Goal: Information Seeking & Learning: Understand process/instructions

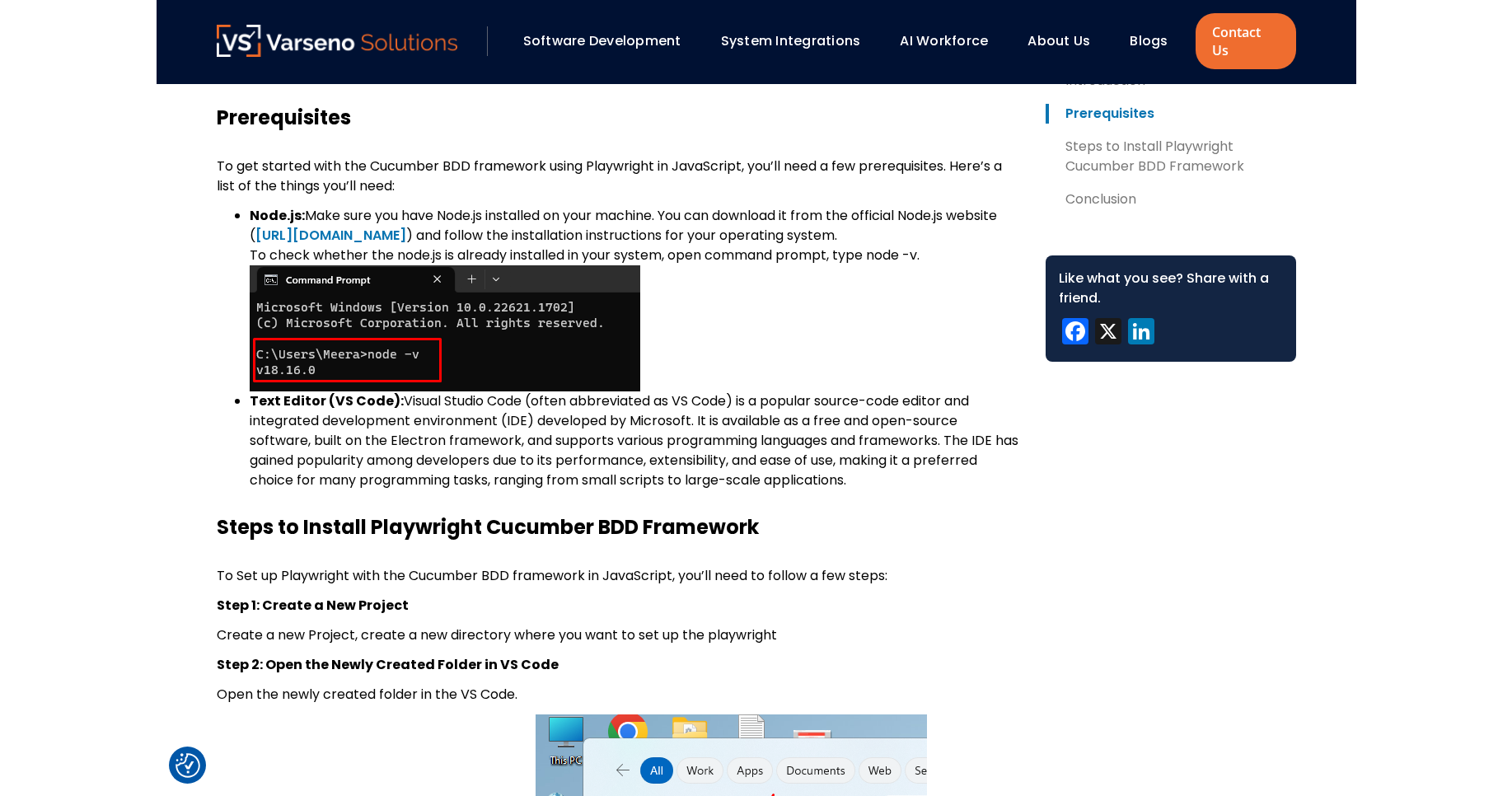
scroll to position [1087, 0]
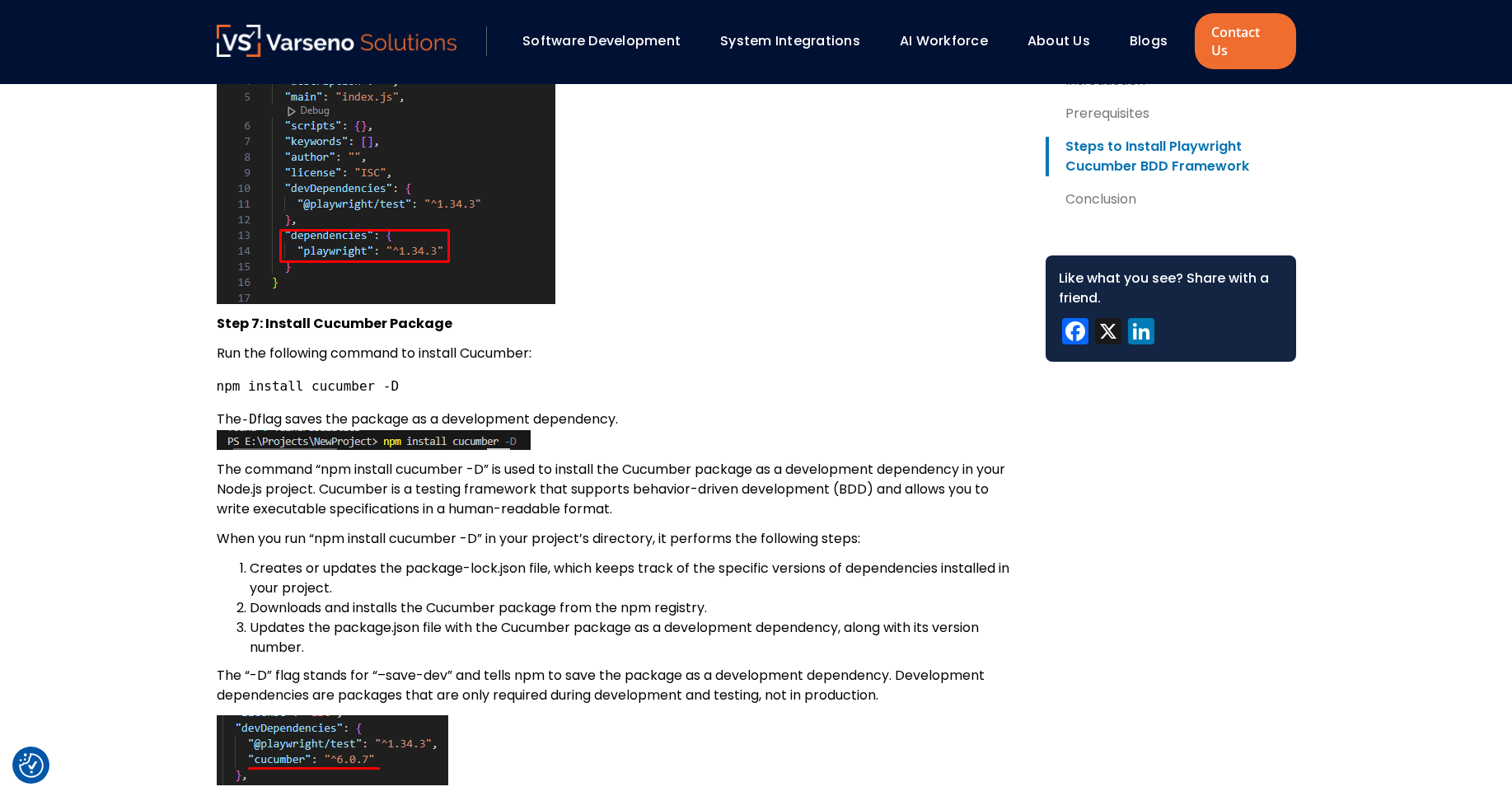
scroll to position [5338, 0]
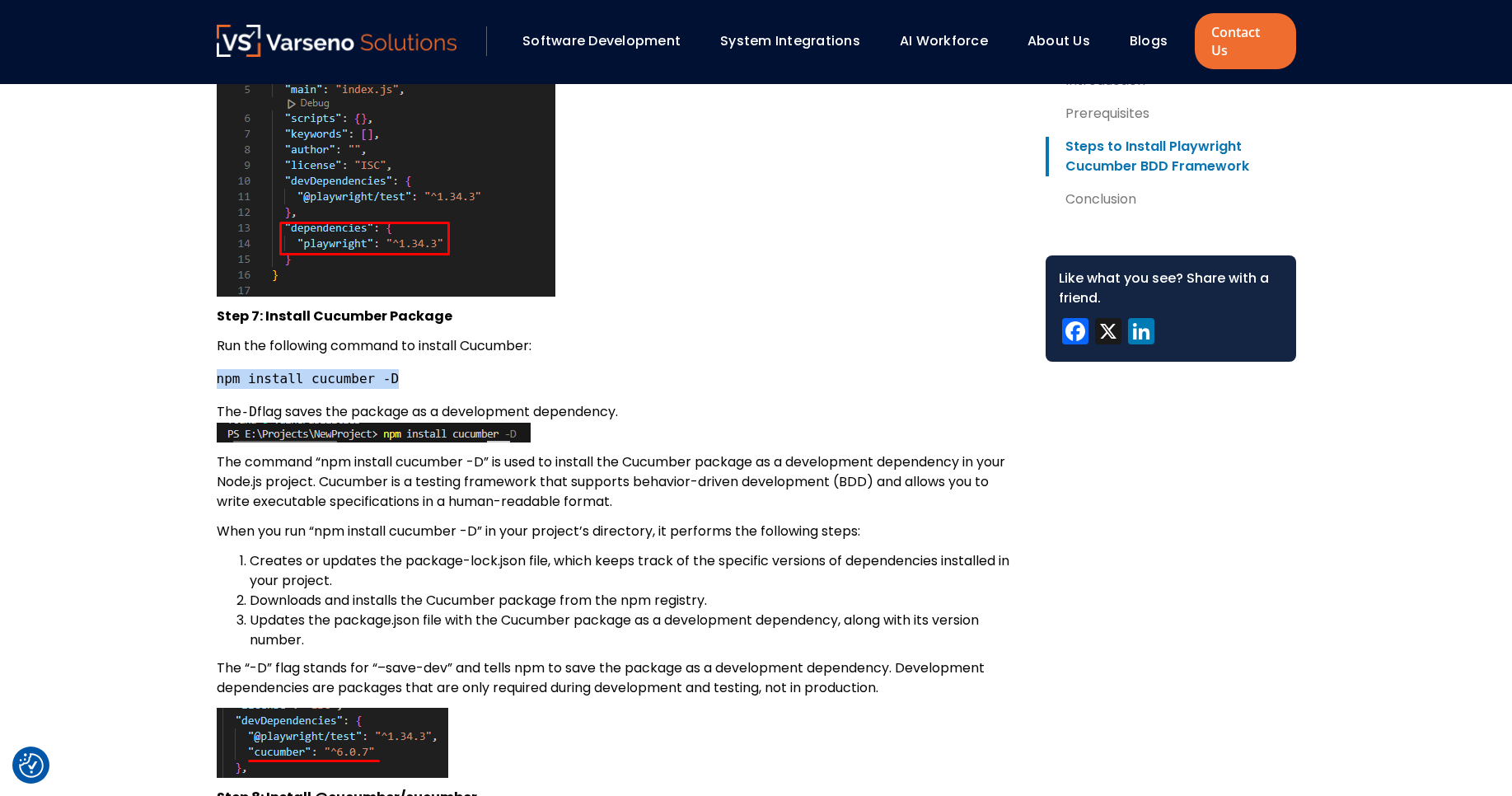
drag, startPoint x: 217, startPoint y: 360, endPoint x: 397, endPoint y: 369, distance: 180.2
click at [397, 369] on pre "npm install cucumber -D" at bounding box center [619, 379] width 803 height 20
copy code "npm install cucumber -D"
click at [597, 522] on p "When you run “npm install cucumber -D” in your project’s directory, it performs…" at bounding box center [619, 531] width 803 height 20
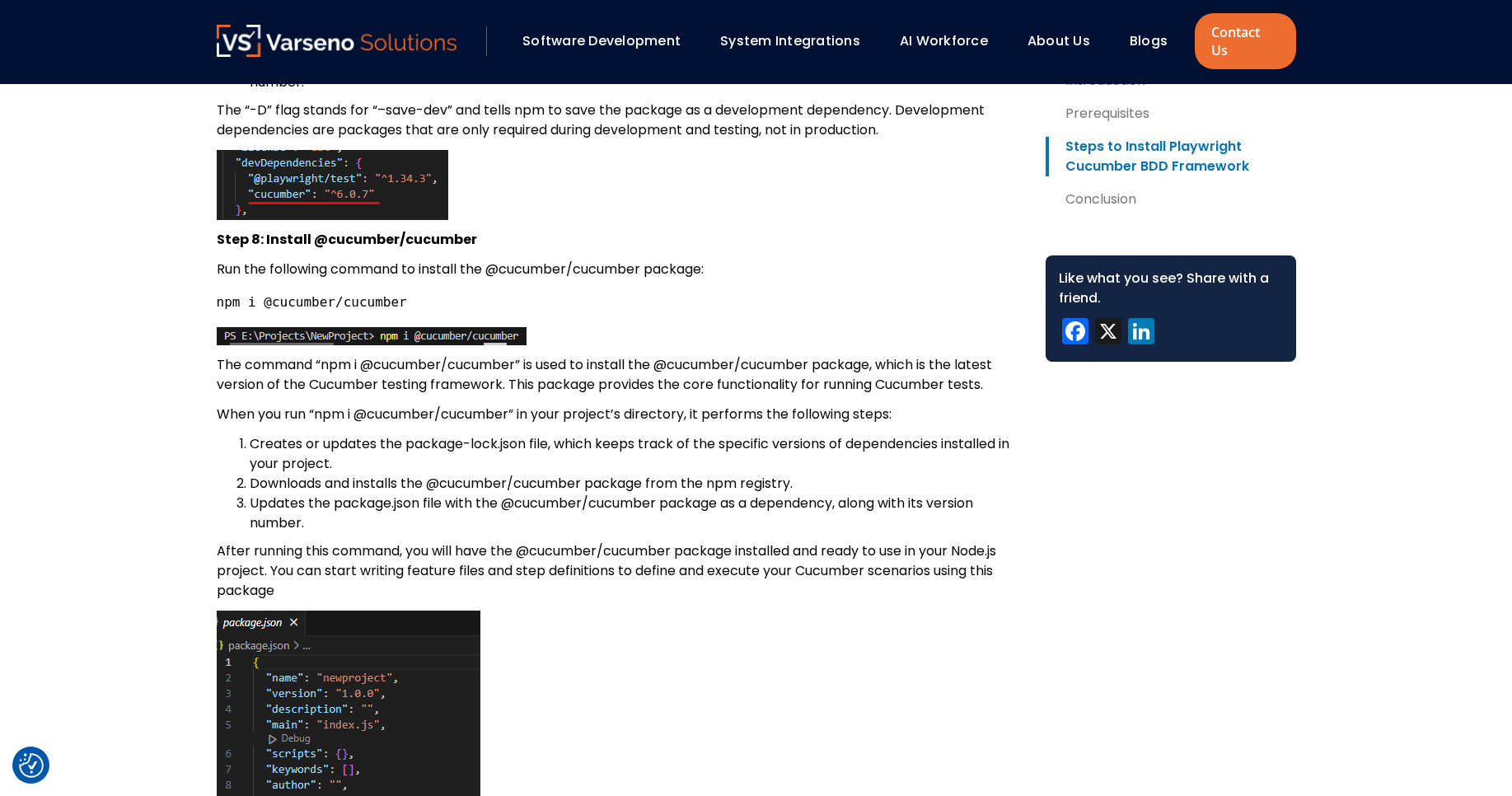
scroll to position [5931, 0]
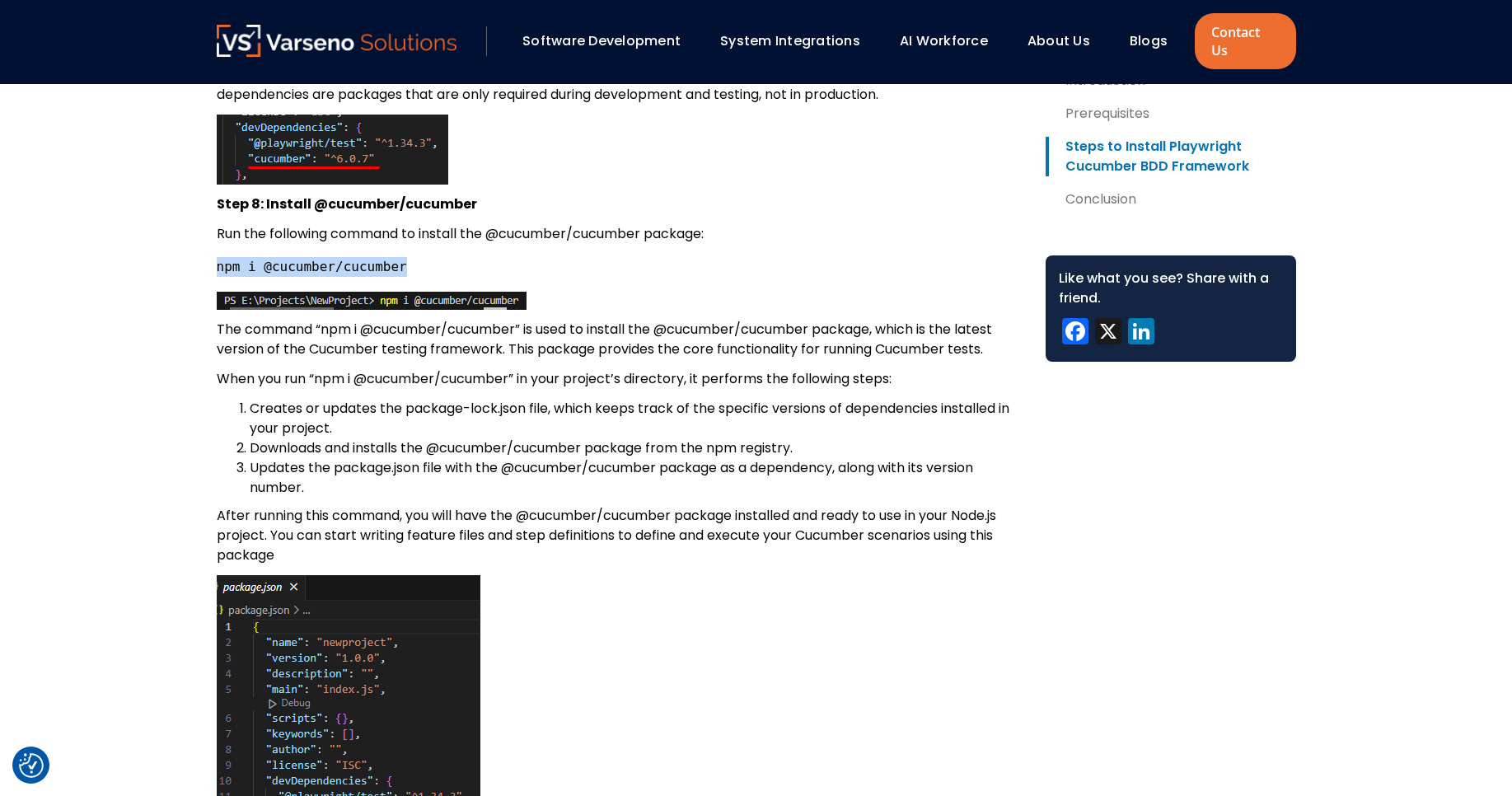
drag, startPoint x: 218, startPoint y: 249, endPoint x: 411, endPoint y: 249, distance: 193.0
click at [411, 257] on pre "npm i @cucumber/cucumber" at bounding box center [619, 266] width 803 height 20
copy code "npm i @cucumber/cucumber"
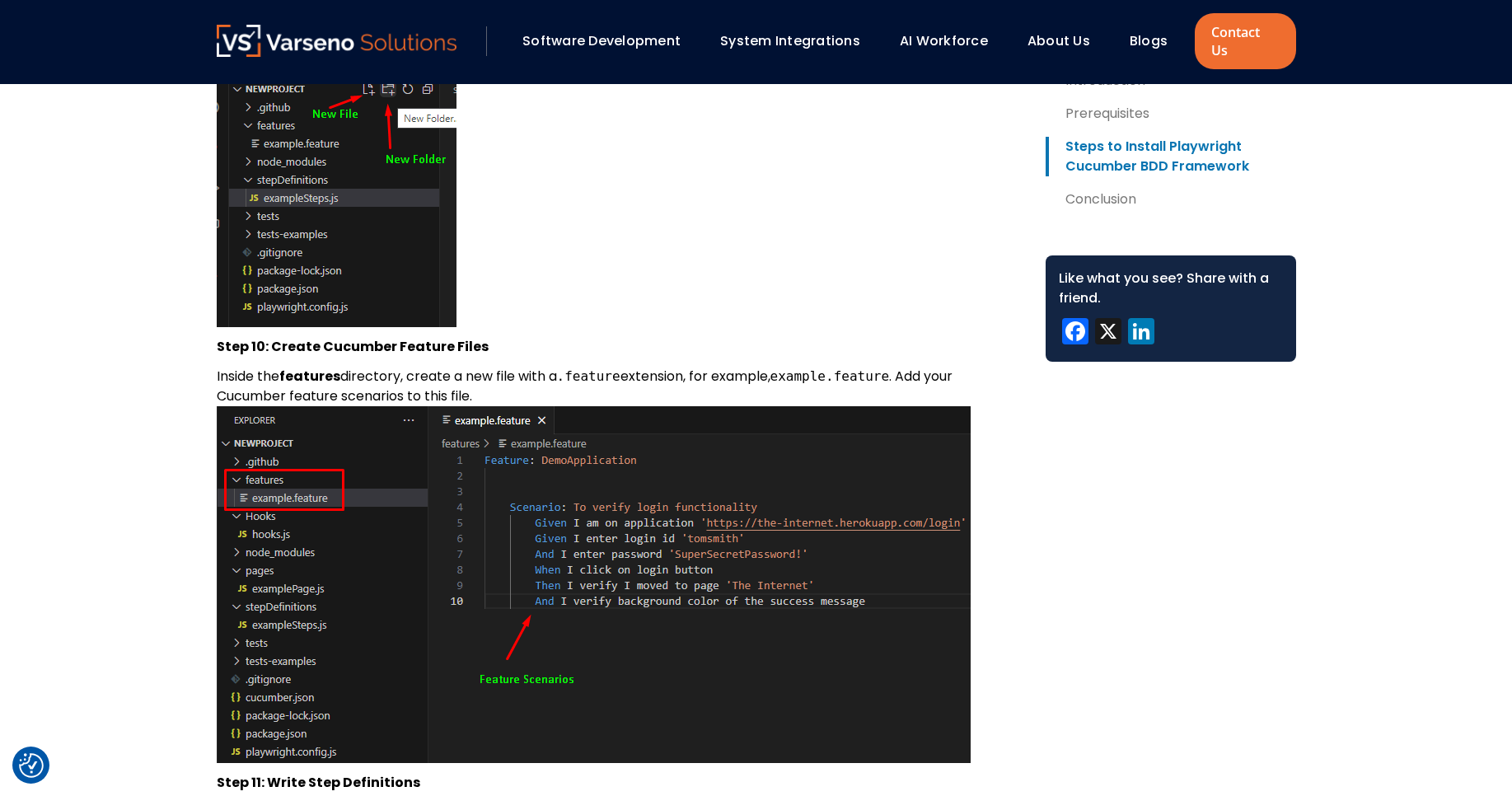
scroll to position [7216, 0]
